Goal: Information Seeking & Learning: Learn about a topic

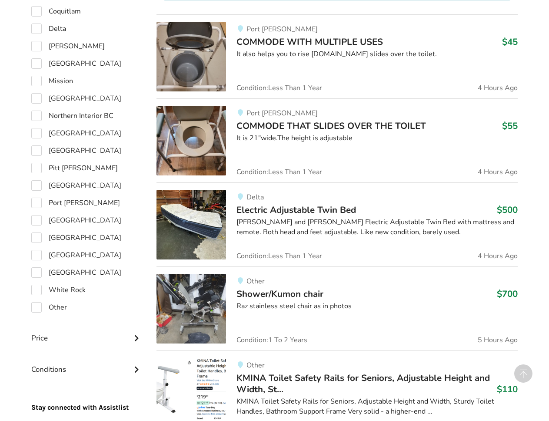
scroll to position [576, 0]
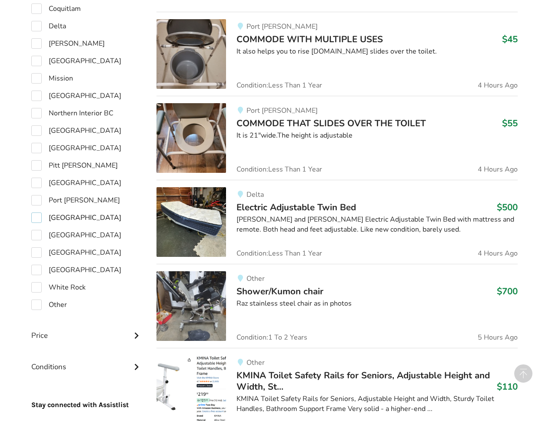
click at [37, 219] on label "[GEOGRAPHIC_DATA]" at bounding box center [76, 217] width 90 height 10
checkbox input "true"
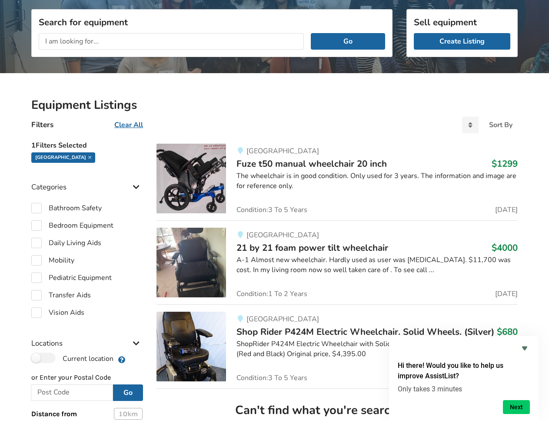
scroll to position [106, 0]
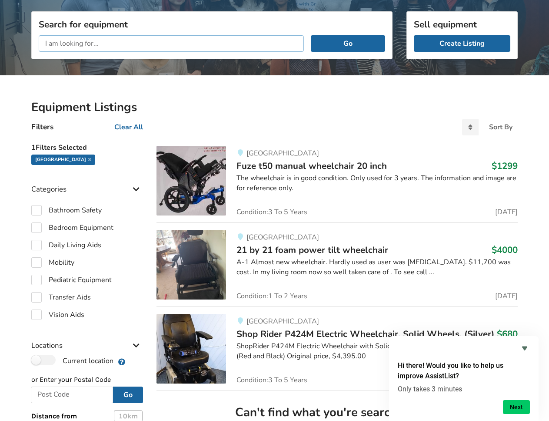
click at [250, 48] on input "text" at bounding box center [171, 43] width 265 height 17
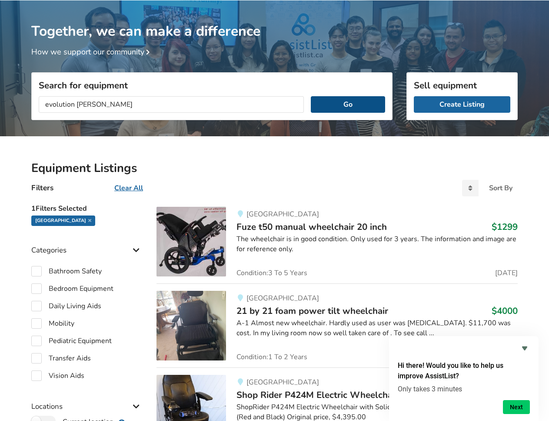
click at [329, 100] on button "Go" at bounding box center [348, 104] width 74 height 17
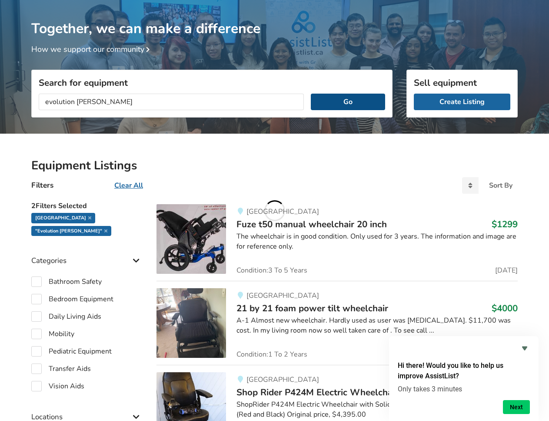
scroll to position [50, 0]
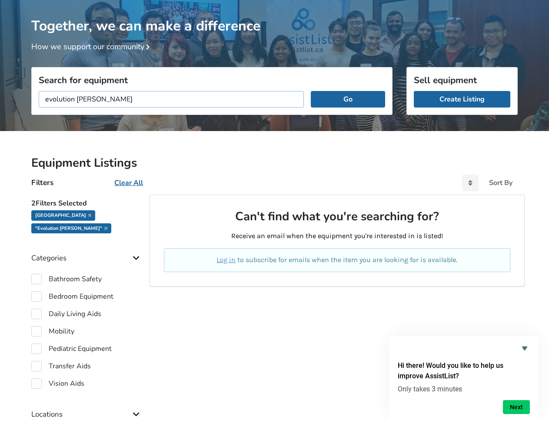
click at [74, 100] on input "evolution [PERSON_NAME]" at bounding box center [171, 99] width 265 height 17
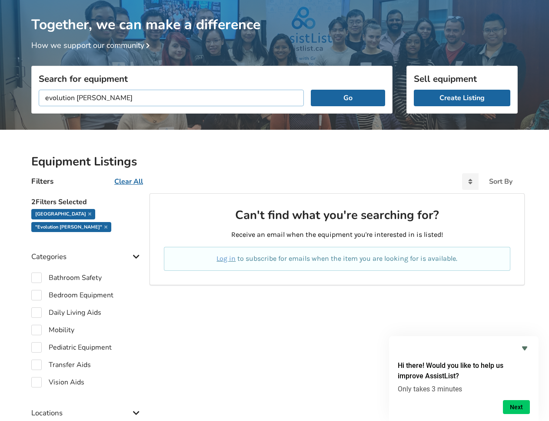
scroll to position [52, 0]
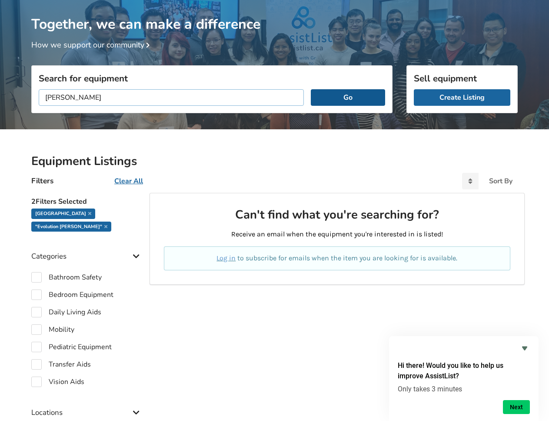
type input "[PERSON_NAME]"
click at [340, 98] on button "Go" at bounding box center [348, 97] width 74 height 17
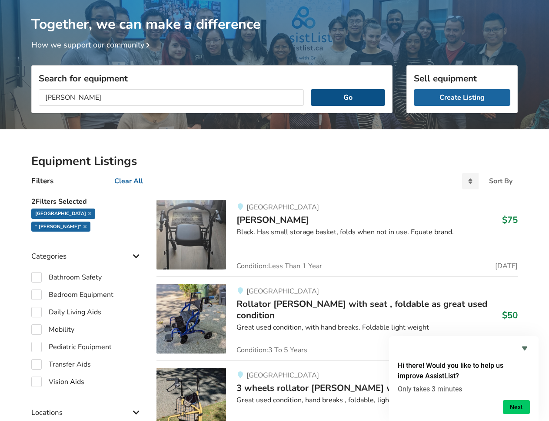
click at [339, 98] on button "Go" at bounding box center [348, 97] width 74 height 17
click at [276, 230] on div "Black. Has small storage basket, folds when not in use. Equate brand." at bounding box center [377, 232] width 281 height 10
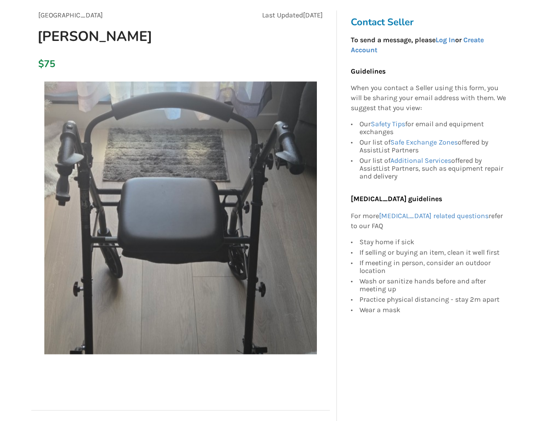
scroll to position [79, 0]
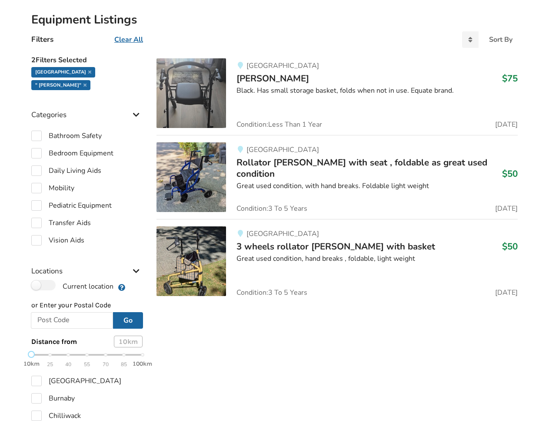
scroll to position [207, 0]
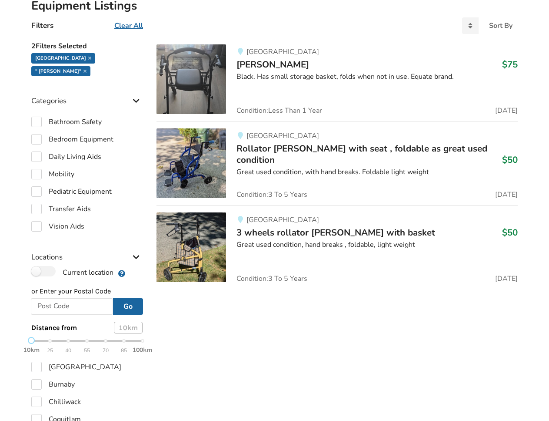
click at [197, 157] on img at bounding box center [192, 163] width 70 height 70
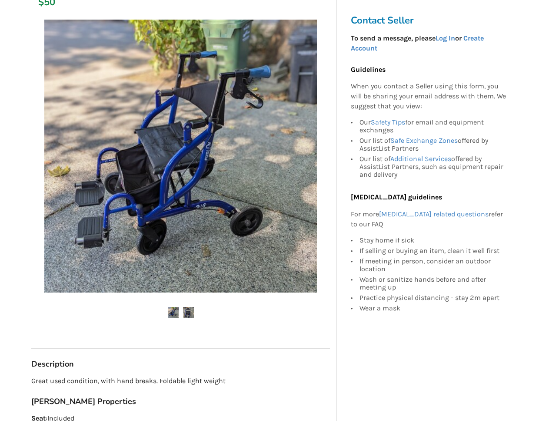
scroll to position [166, 0]
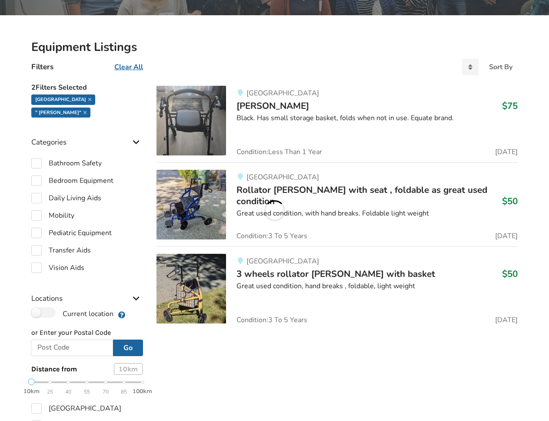
scroll to position [207, 0]
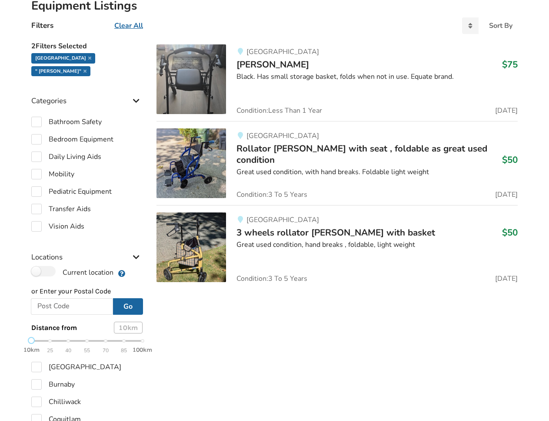
click at [264, 232] on span "3 wheels rollator [PERSON_NAME] with basket" at bounding box center [336, 232] width 199 height 12
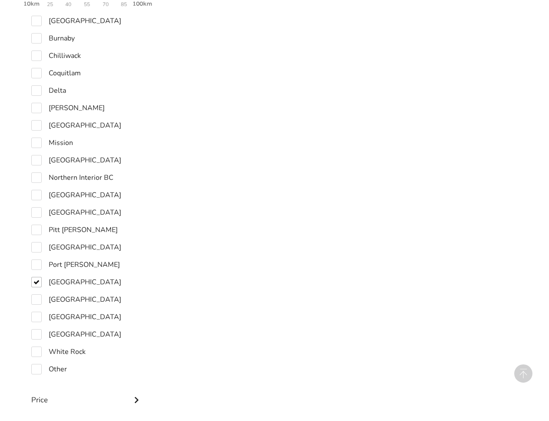
scroll to position [555, 0]
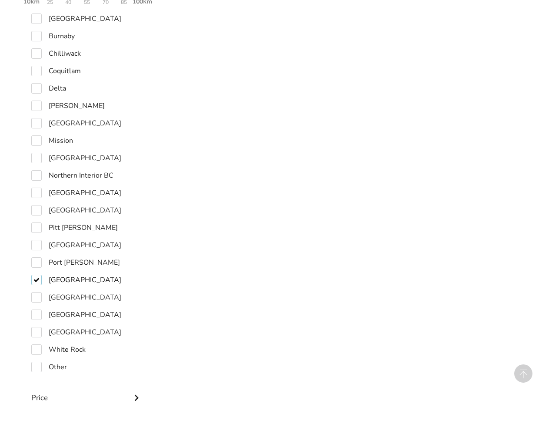
click at [36, 274] on label "[GEOGRAPHIC_DATA]" at bounding box center [76, 279] width 90 height 10
checkbox input "false"
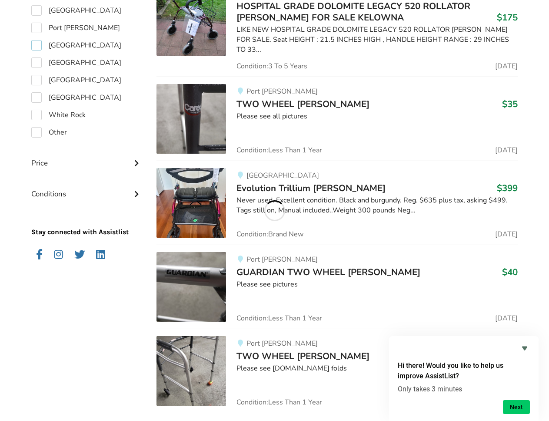
scroll to position [780, 0]
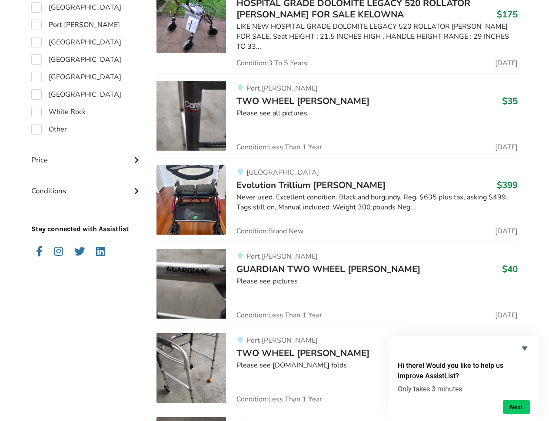
click at [205, 195] on img at bounding box center [192, 200] width 70 height 70
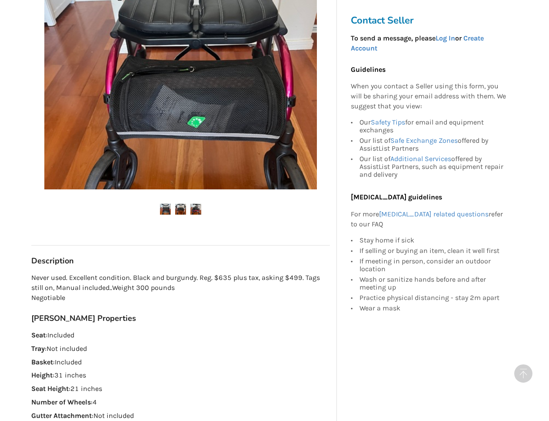
scroll to position [257, 0]
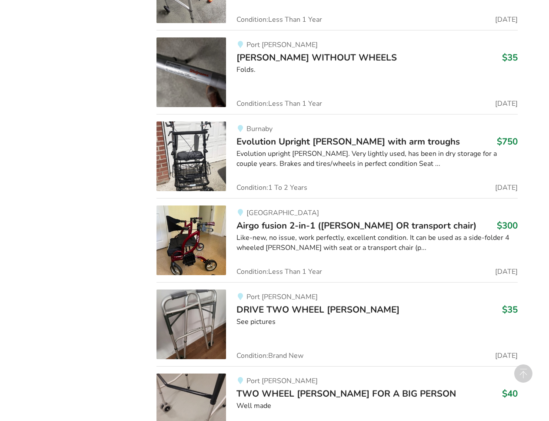
scroll to position [1165, 0]
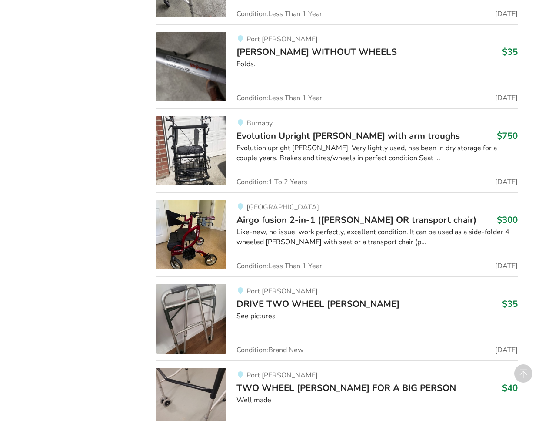
click at [192, 141] on img at bounding box center [192, 151] width 70 height 70
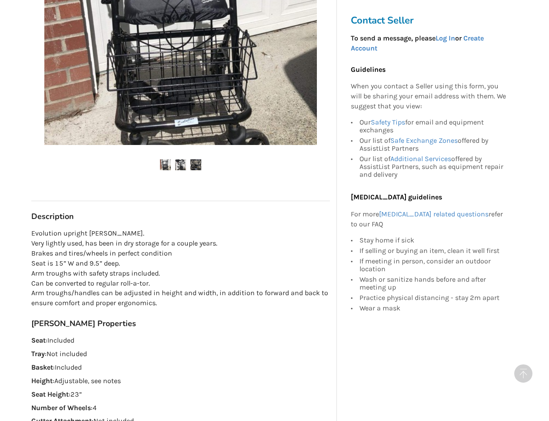
scroll to position [332, 0]
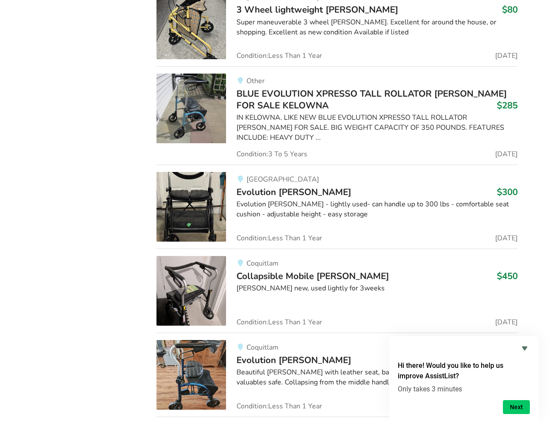
scroll to position [2517, 0]
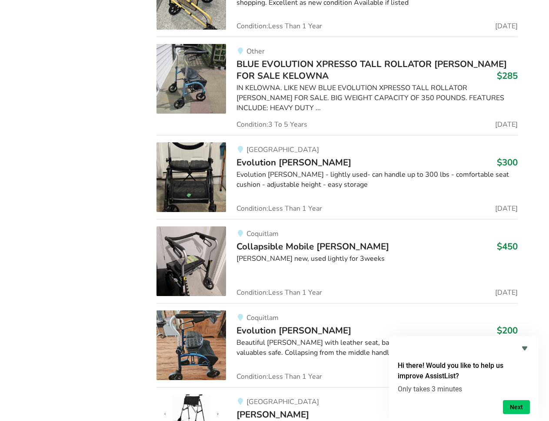
click at [213, 49] on img at bounding box center [192, 79] width 70 height 70
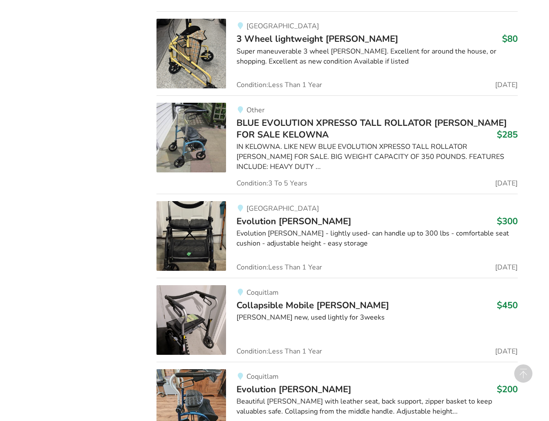
scroll to position [2460, 0]
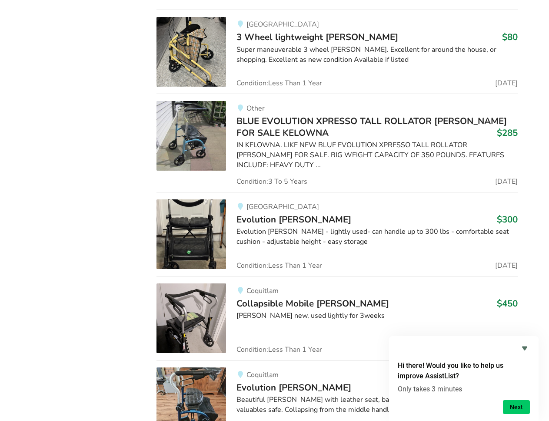
click at [192, 202] on img at bounding box center [192, 234] width 70 height 70
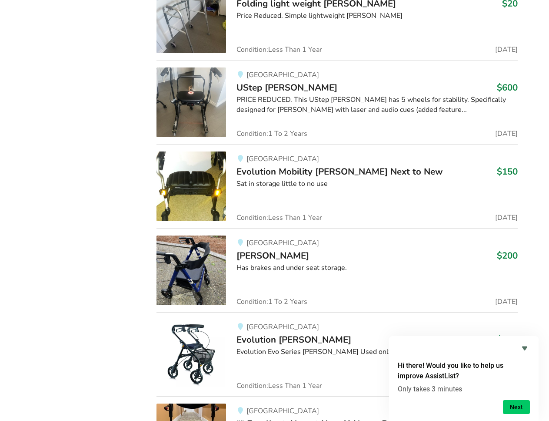
scroll to position [3349, 0]
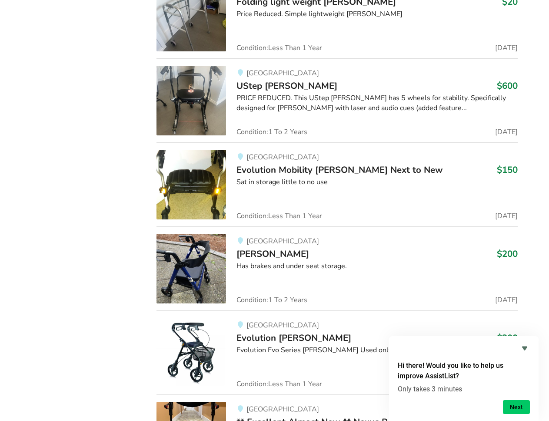
click at [184, 150] on img at bounding box center [192, 185] width 70 height 70
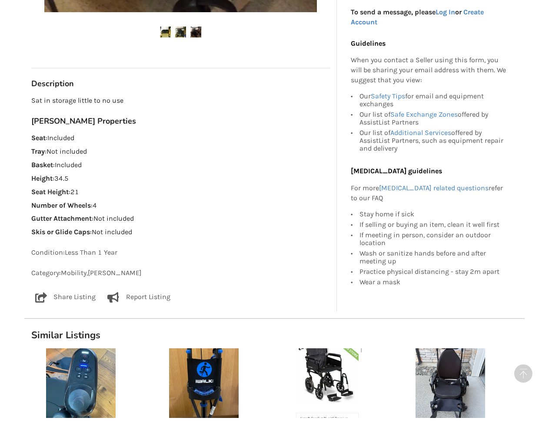
scroll to position [455, 0]
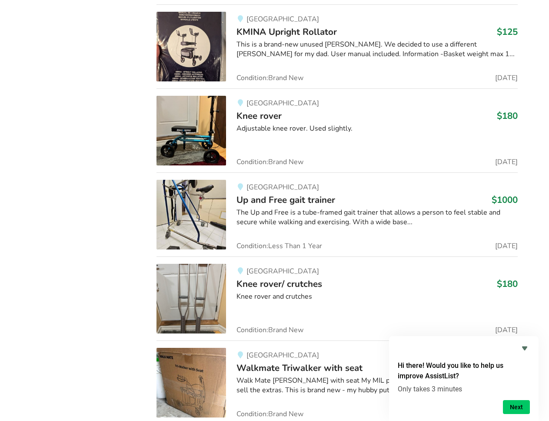
scroll to position [9354, 0]
